Goal: Task Accomplishment & Management: Manage account settings

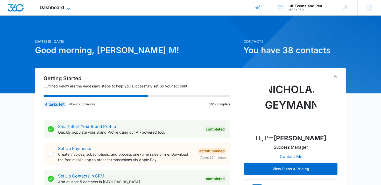
click at [63, 7] on span "Dashboard" at bounding box center [52, 7] width 24 height 5
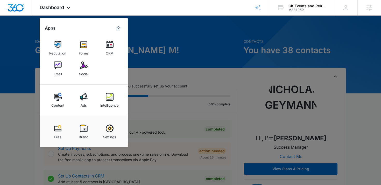
click at [173, 76] on div at bounding box center [190, 92] width 381 height 185
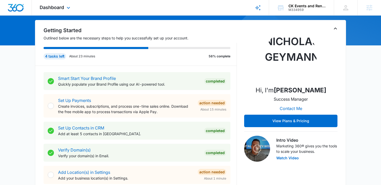
scroll to position [48, 0]
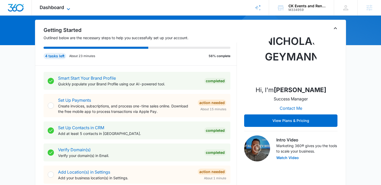
click at [66, 11] on icon at bounding box center [68, 9] width 6 height 6
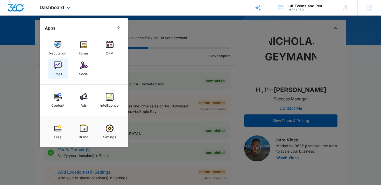
click at [56, 71] on div "Email" at bounding box center [58, 72] width 8 height 7
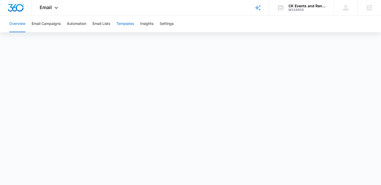
click at [125, 22] on button "Templates" at bounding box center [125, 24] width 18 height 17
click at [82, 26] on button "Automation" at bounding box center [76, 24] width 19 height 17
click at [52, 10] on div "Email Apps Reputation Forms CRM Email Social Content Ads Intelligence Files Bra…" at bounding box center [49, 7] width 35 height 15
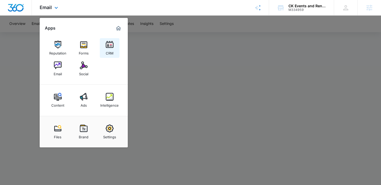
click at [108, 48] on img at bounding box center [110, 45] width 8 height 8
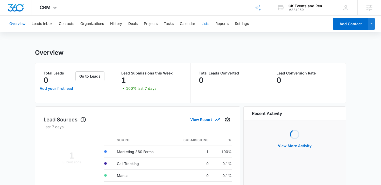
click at [204, 25] on button "Lists" at bounding box center [206, 24] width 8 height 17
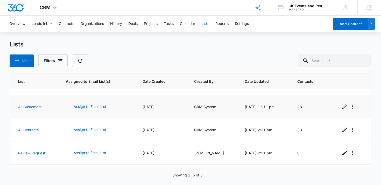
scroll to position [39, 0]
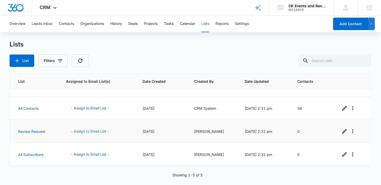
click at [88, 130] on button "- Assign to Email List -" at bounding box center [90, 131] width 48 height 12
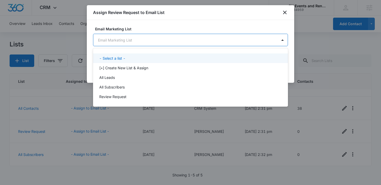
click at [241, 38] on body "CRM Apps Reputation Forms CRM Email Social Content Ads Intelligence Files Brand…" at bounding box center [190, 92] width 381 height 185
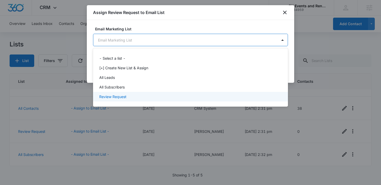
click at [192, 97] on div "Review Request" at bounding box center [190, 96] width 182 height 5
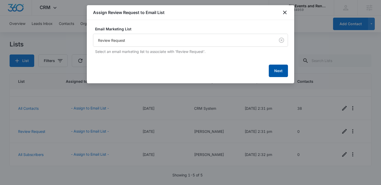
click at [273, 71] on button "Next" at bounding box center [278, 71] width 19 height 12
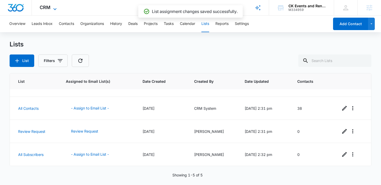
click at [54, 8] on icon at bounding box center [55, 9] width 6 height 6
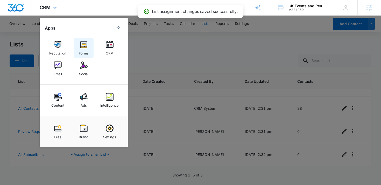
click at [80, 45] on img at bounding box center [84, 45] width 8 height 8
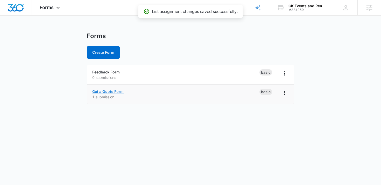
click at [103, 91] on link "Get a Quote Form" at bounding box center [107, 91] width 31 height 4
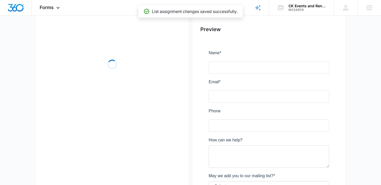
scroll to position [66, 0]
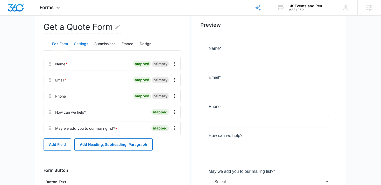
click at [83, 44] on button "Settings" at bounding box center [81, 44] width 14 height 12
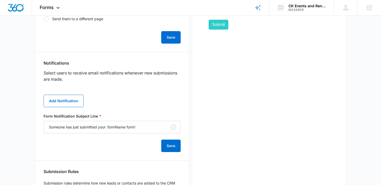
scroll to position [244, 0]
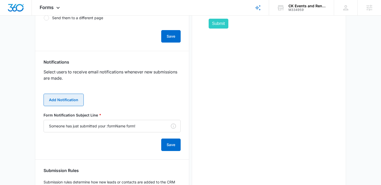
click at [68, 98] on button "Add Notification" at bounding box center [64, 100] width 40 height 12
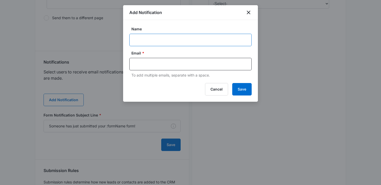
click at [153, 39] on input "Name" at bounding box center [190, 40] width 122 height 12
paste input "CK Events and Rentals"
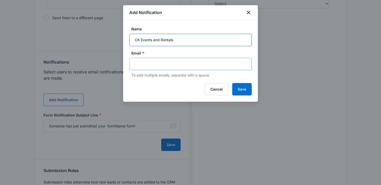
type input "CK Events and Rentals"
click at [159, 63] on input "text" at bounding box center [191, 64] width 113 height 8
click at [179, 62] on input "text" at bounding box center [191, 64] width 113 height 8
paste input "cleo@ckeventsandrentals.com"
type input "cleo@ckeventsandrentals.com"
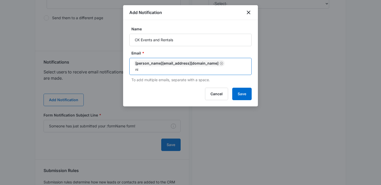
type input "n"
type input "nicholas.geyman"
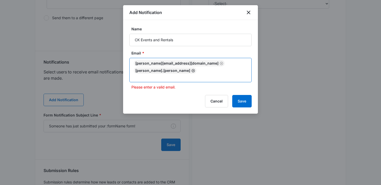
click at [195, 69] on icon "Remove" at bounding box center [193, 71] width 4 height 4
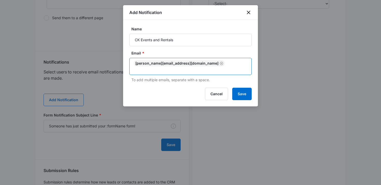
click at [231, 66] on input "text" at bounding box center [191, 69] width 113 height 6
type input "nicholas.geymann@madwire.com"
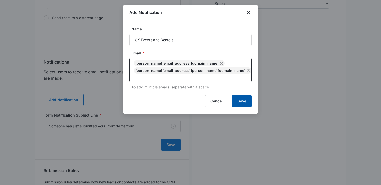
click at [246, 100] on button "Save" at bounding box center [241, 101] width 19 height 12
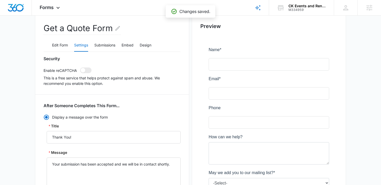
scroll to position [64, 0]
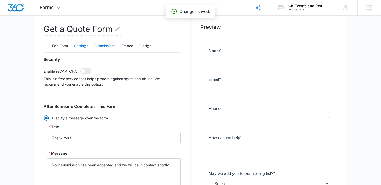
click at [111, 43] on button "Submissions" at bounding box center [104, 46] width 21 height 12
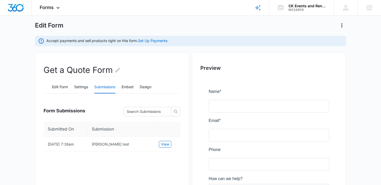
scroll to position [62, 0]
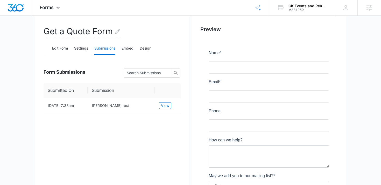
click at [229, 68] on div at bounding box center [269, 132] width 137 height 189
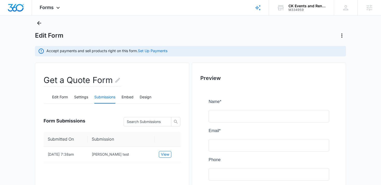
scroll to position [0, 0]
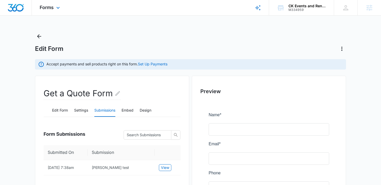
click at [56, 5] on icon at bounding box center [58, 8] width 6 height 6
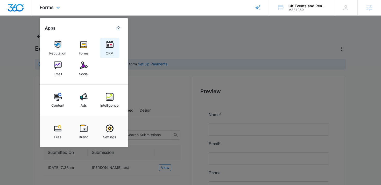
click at [113, 52] on div "CRM" at bounding box center [110, 52] width 8 height 7
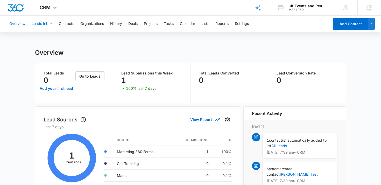
click at [45, 23] on button "Leads Inbox" at bounding box center [42, 24] width 21 height 17
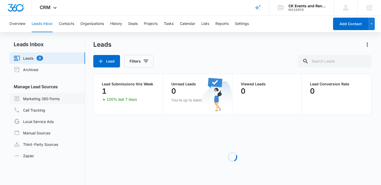
click at [37, 102] on link "Marketing 360 Forms" at bounding box center [37, 98] width 46 height 6
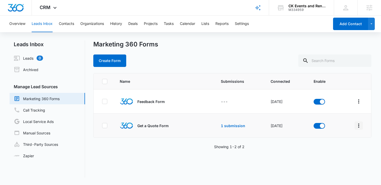
click at [360, 125] on icon "Overflow Menu" at bounding box center [359, 125] width 6 height 6
click at [333, 156] on div "Field Mapping" at bounding box center [335, 156] width 29 height 4
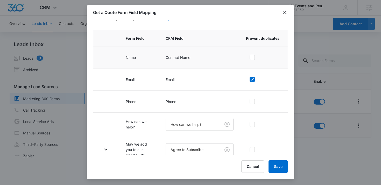
scroll to position [48, 0]
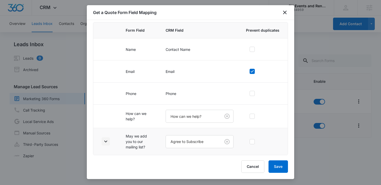
click at [105, 140] on icon "button" at bounding box center [106, 141] width 6 height 6
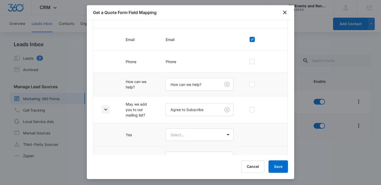
scroll to position [94, 0]
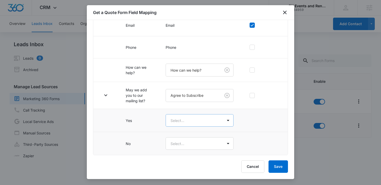
click at [181, 119] on body "CRM Apps Reputation Forms CRM Email Social Content Ads Intelligence Files Brand…" at bounding box center [190, 92] width 381 height 185
click at [178, 136] on div "Yes" at bounding box center [200, 139] width 68 height 10
click at [177, 147] on body "CRM Apps Reputation Forms CRM Email Social Content Ads Intelligence Files Brand…" at bounding box center [190, 92] width 381 height 185
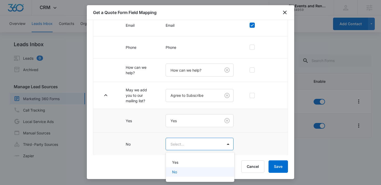
click at [175, 171] on p "No" at bounding box center [174, 171] width 5 height 5
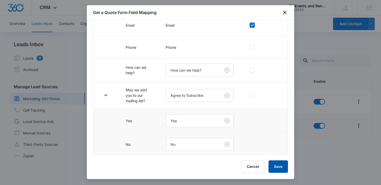
click at [274, 163] on button "Save" at bounding box center [278, 166] width 19 height 12
